Goal: Task Accomplishment & Management: Manage account settings

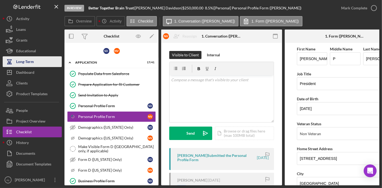
scroll to position [2, 0]
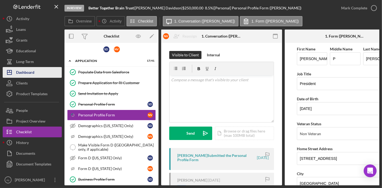
click at [27, 74] on div "Dashboard" at bounding box center [25, 73] width 18 height 12
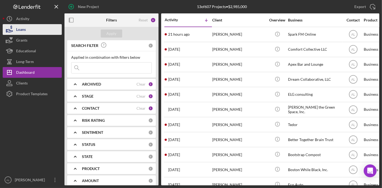
click at [23, 30] on div "Loans" at bounding box center [21, 30] width 10 height 12
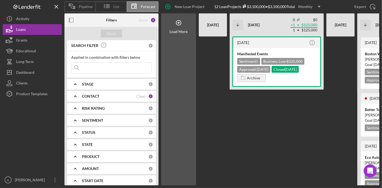
click at [116, 95] on div "CONTACT" at bounding box center [109, 96] width 55 height 4
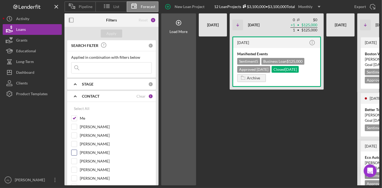
click at [76, 154] on input "[PERSON_NAME]" at bounding box center [73, 152] width 5 height 5
checkbox input "true"
click at [75, 117] on input "Me" at bounding box center [73, 118] width 5 height 5
checkbox input "false"
click at [111, 37] on div "Apply" at bounding box center [112, 34] width 10 height 8
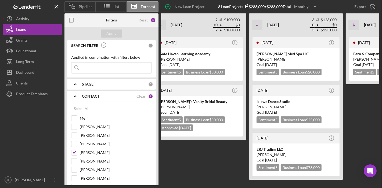
scroll to position [0, 210]
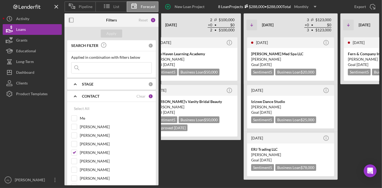
click at [343, 115] on div "[DATE] Icon/Info Fern & Company Industries [PERSON_NAME] Goal [DATE] Sentiment …" at bounding box center [387, 111] width 94 height 149
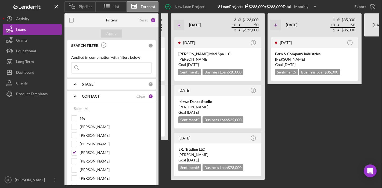
scroll to position [0, 287]
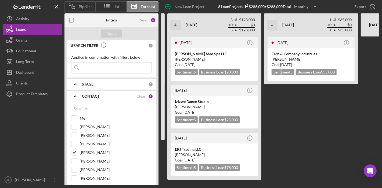
drag, startPoint x: 281, startPoint y: 130, endPoint x: 280, endPoint y: 179, distance: 49.2
click at [280, 179] on div "[DATE] Icon/Info Fern & Company Industries [PERSON_NAME] Goal [DATE] Sentiment …" at bounding box center [311, 111] width 94 height 149
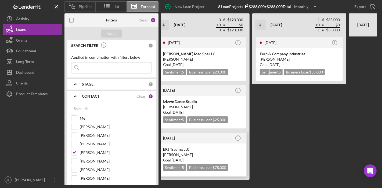
click at [188, 148] on div "ERJ Trading LLC" at bounding box center [202, 149] width 79 height 5
